Goal: Information Seeking & Learning: Learn about a topic

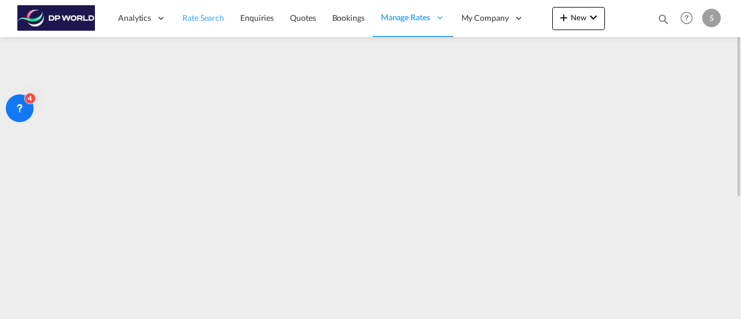
click at [200, 22] on span "Rate Search" at bounding box center [203, 18] width 42 height 10
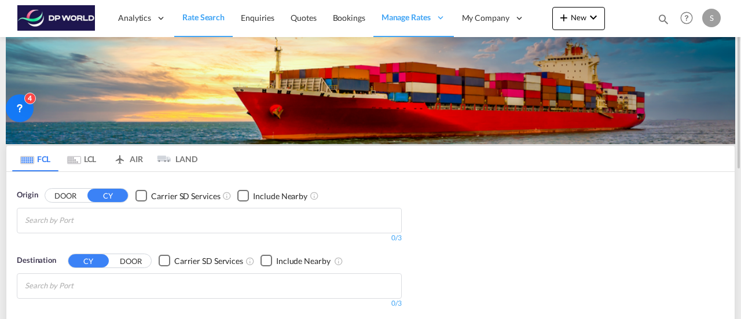
click at [47, 220] on input "Chips input." at bounding box center [80, 220] width 110 height 19
click at [46, 219] on body "Analytics Reports Dashboard Rate Search Enquiries Quotes Bookings" at bounding box center [370, 159] width 741 height 319
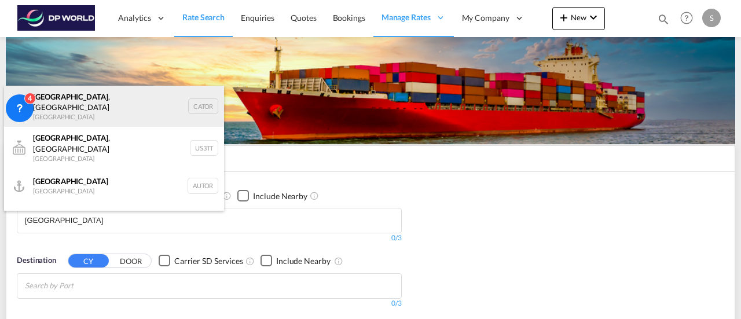
type input "[GEOGRAPHIC_DATA]"
click at [66, 100] on div "[GEOGRAPHIC_DATA] , ON [GEOGRAPHIC_DATA] CATOR" at bounding box center [114, 107] width 220 height 42
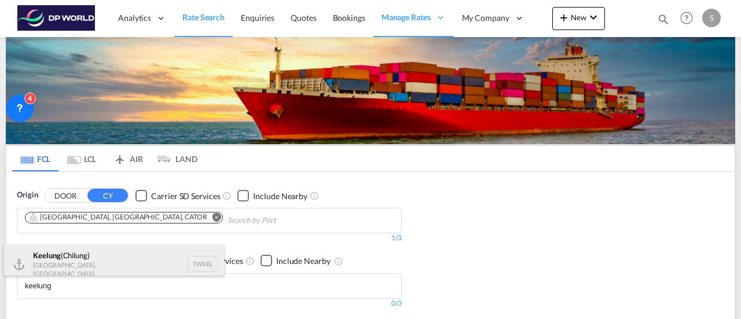
type input "keelung"
click at [74, 264] on div "Keelung ([GEOGRAPHIC_DATA]) [GEOGRAPHIC_DATA], [GEOGRAPHIC_DATA] TWKEL" at bounding box center [114, 264] width 220 height 40
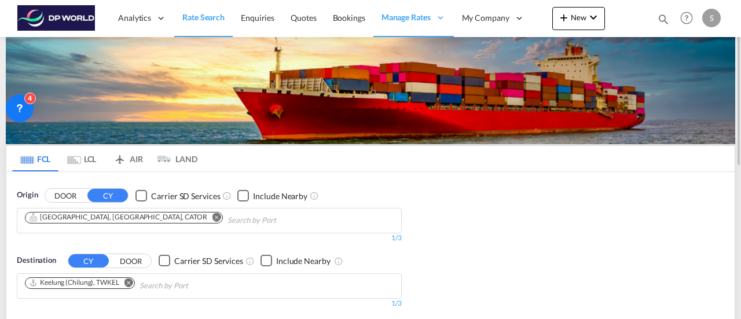
scroll to position [116, 0]
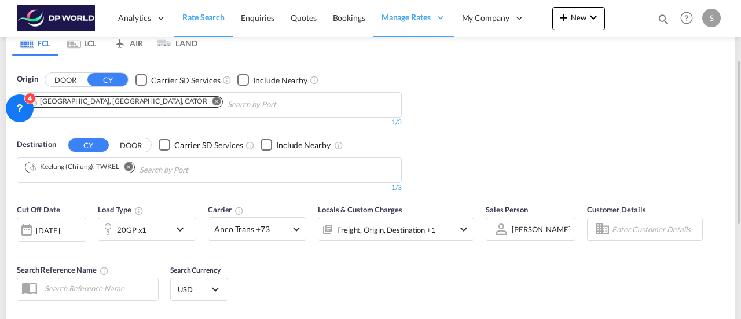
click at [187, 226] on md-icon "icon-chevron-down" at bounding box center [183, 229] width 20 height 14
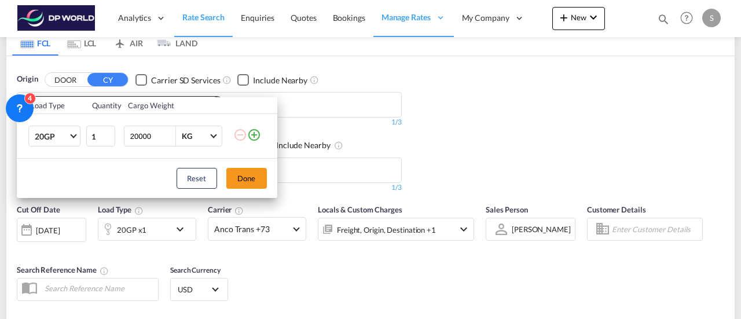
click at [554, 153] on div "Load Type Quantity Cargo Weight 20GP 20GP 40GP 40HC 45HC 20RE 40RE 40HR 20OT 40…" at bounding box center [370, 159] width 741 height 319
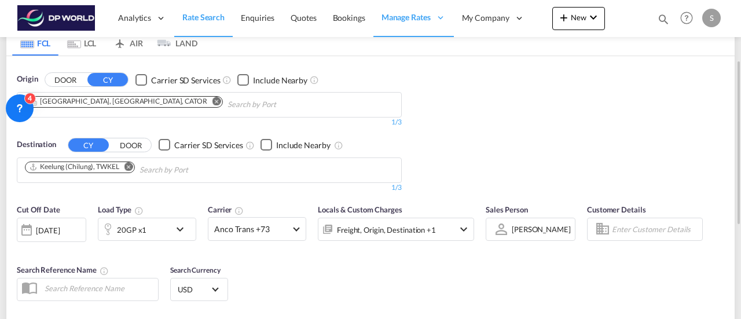
click at [49, 230] on div "[DATE]" at bounding box center [48, 230] width 24 height 10
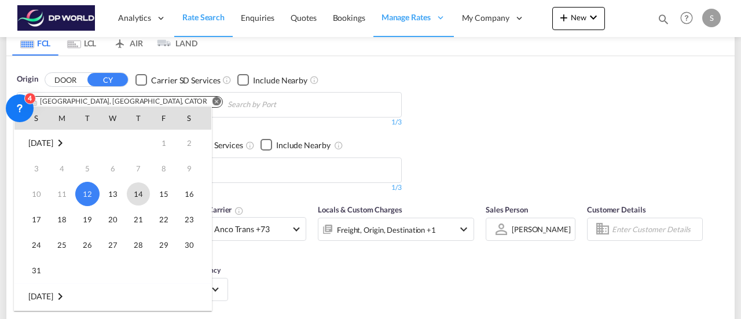
click at [135, 197] on span "14" at bounding box center [138, 193] width 23 height 23
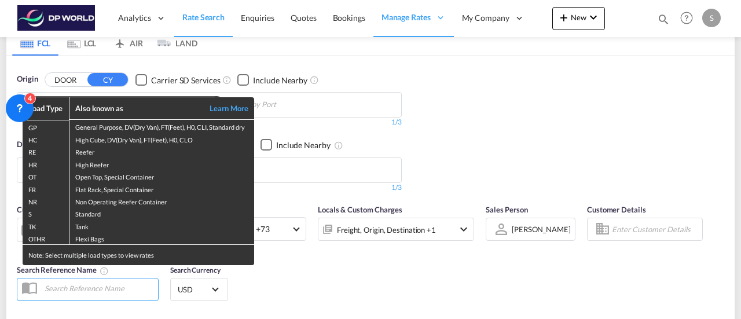
click at [340, 285] on div "Load Type Also known as Learn More GP General Purpose, DV(Dry Van), FT(Feet), H…" at bounding box center [370, 159] width 741 height 319
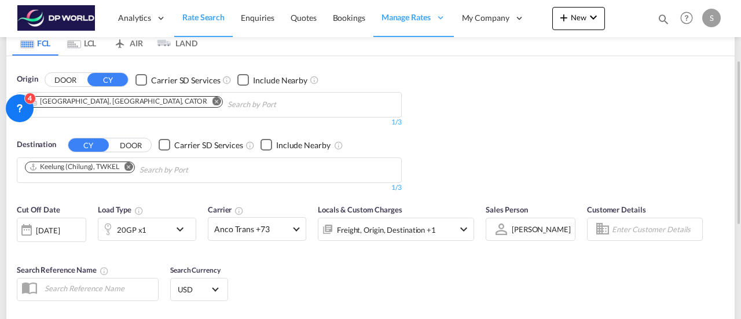
scroll to position [231, 0]
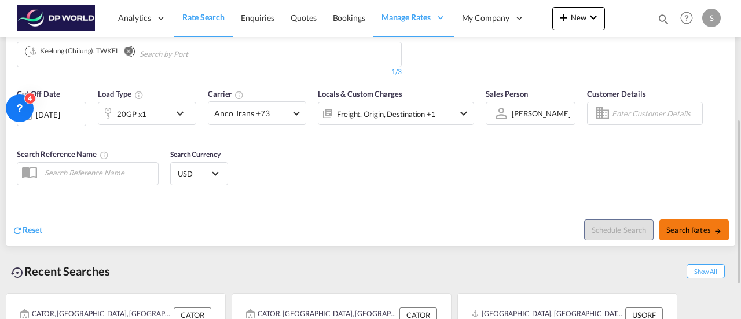
click at [685, 229] on span "Search Rates" at bounding box center [694, 229] width 56 height 9
type input "CATOR to TWKEL / [DATE]"
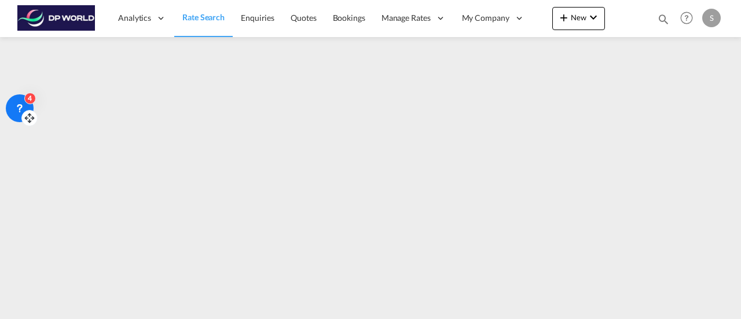
click at [23, 108] on icon at bounding box center [20, 108] width 12 height 12
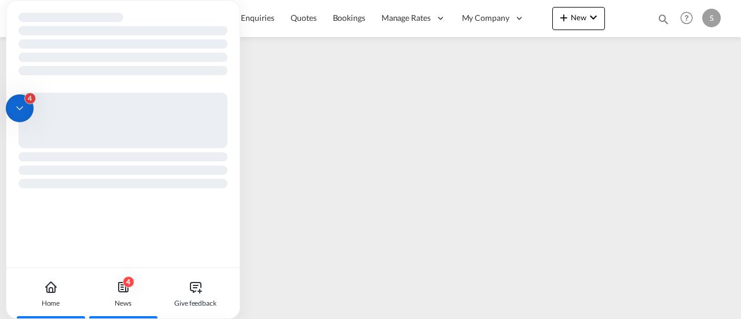
click at [123, 282] on div "4" at bounding box center [129, 282] width 12 height 12
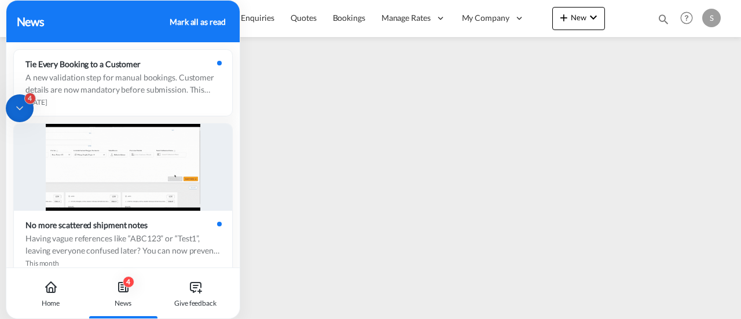
click at [193, 22] on div "Mark all as read" at bounding box center [198, 22] width 56 height 12
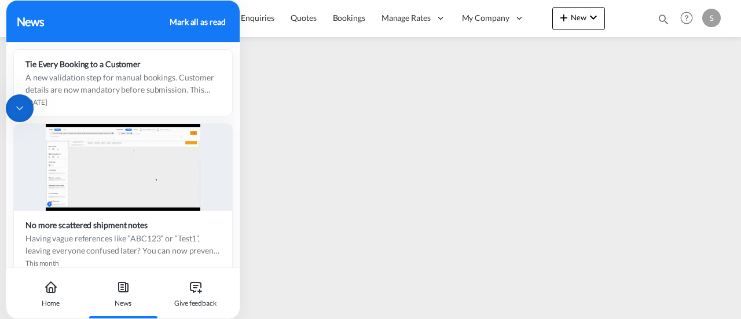
click at [19, 105] on icon at bounding box center [20, 108] width 12 height 12
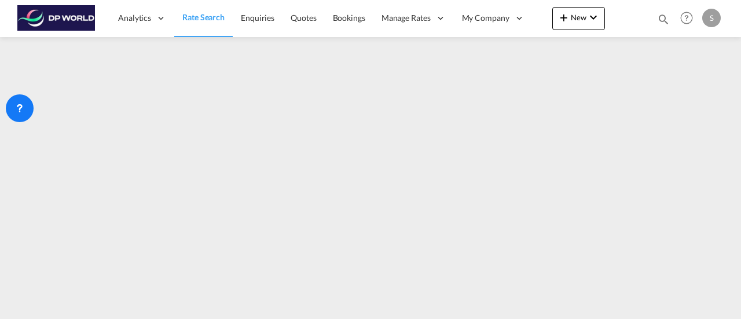
drag, startPoint x: 13, startPoint y: 106, endPoint x: 10, endPoint y: 17, distance: 89.2
click at [12, 11] on body "Analytics Reports Dashboard Rate Search Enquiries Quotes Bookings" at bounding box center [370, 159] width 741 height 319
